Goal: Transaction & Acquisition: Purchase product/service

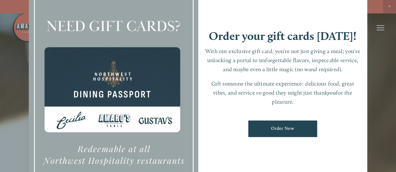
click at [11, 54] on div at bounding box center [198, 86] width 396 height 172
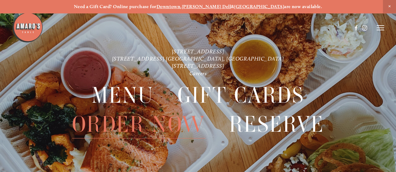
click at [168, 128] on span "Order Now" at bounding box center [138, 124] width 133 height 29
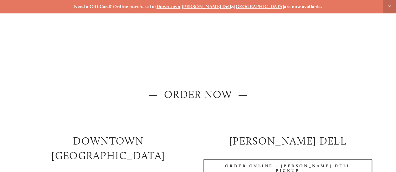
scroll to position [47, 0]
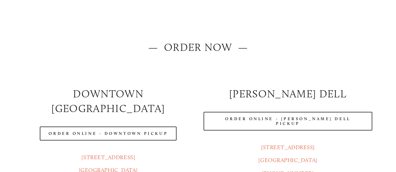
click at [292, 119] on link "Order Online - [PERSON_NAME] Dell Pickup" at bounding box center [287, 121] width 169 height 19
